Goal: Find specific page/section: Find specific page/section

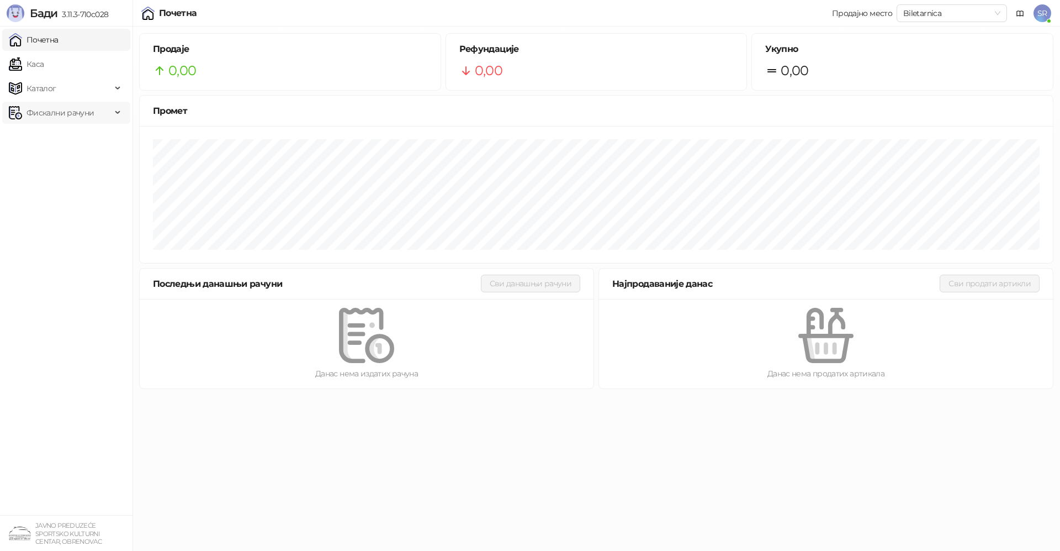
click at [54, 114] on span "Фискални рачуни" at bounding box center [60, 113] width 67 height 22
click at [52, 166] on link "По данима" at bounding box center [42, 161] width 59 height 22
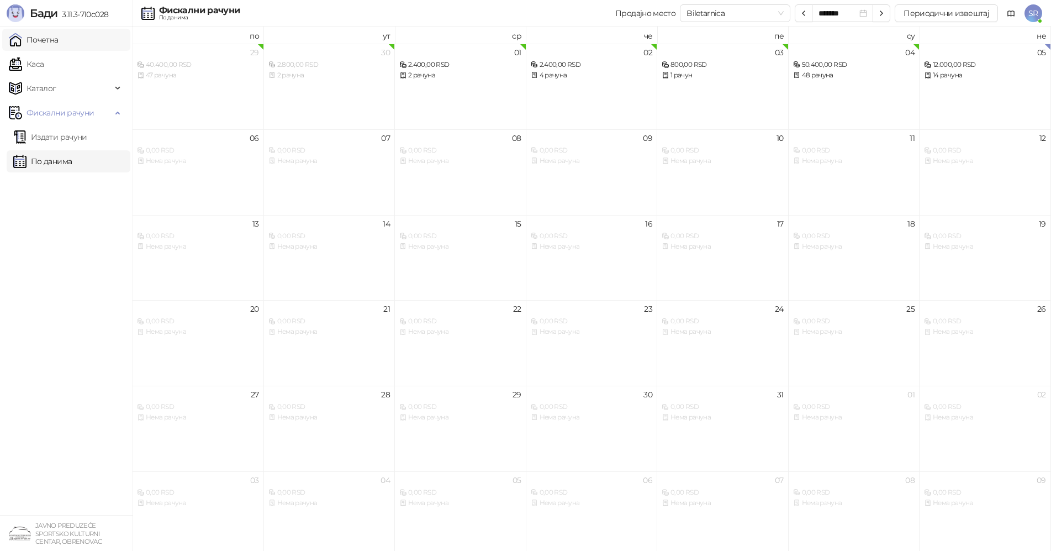
click at [52, 44] on link "Почетна" at bounding box center [34, 40] width 50 height 22
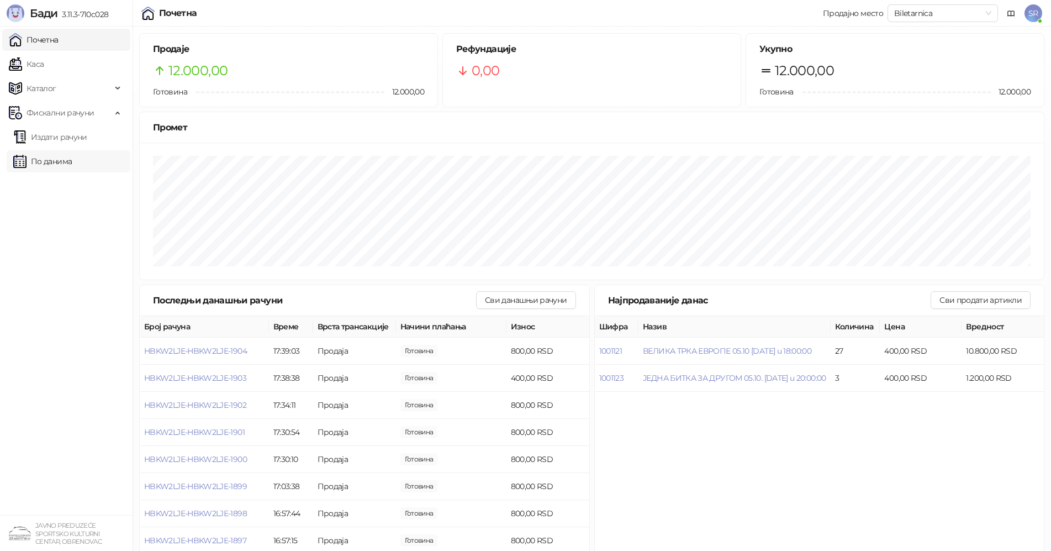
click at [55, 158] on link "По данима" at bounding box center [42, 161] width 59 height 22
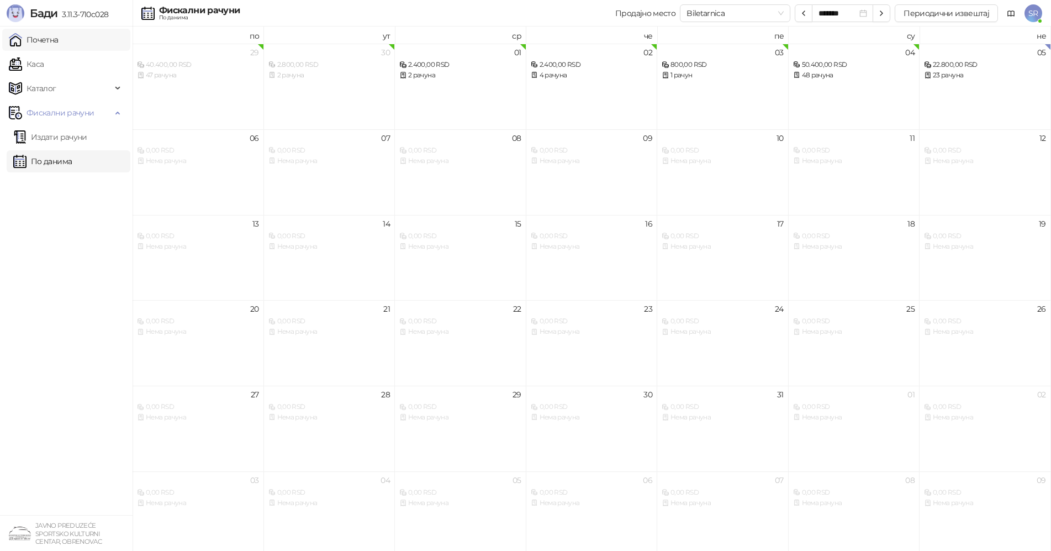
click at [46, 43] on link "Почетна" at bounding box center [34, 40] width 50 height 22
